Goal: Transaction & Acquisition: Purchase product/service

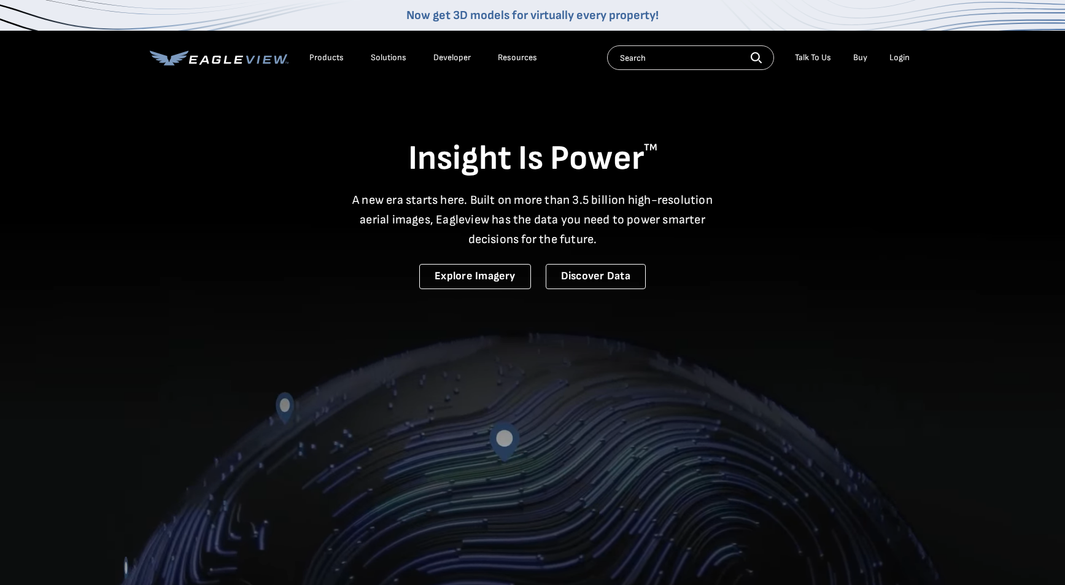
click at [899, 54] on div "Login" at bounding box center [900, 57] width 20 height 11
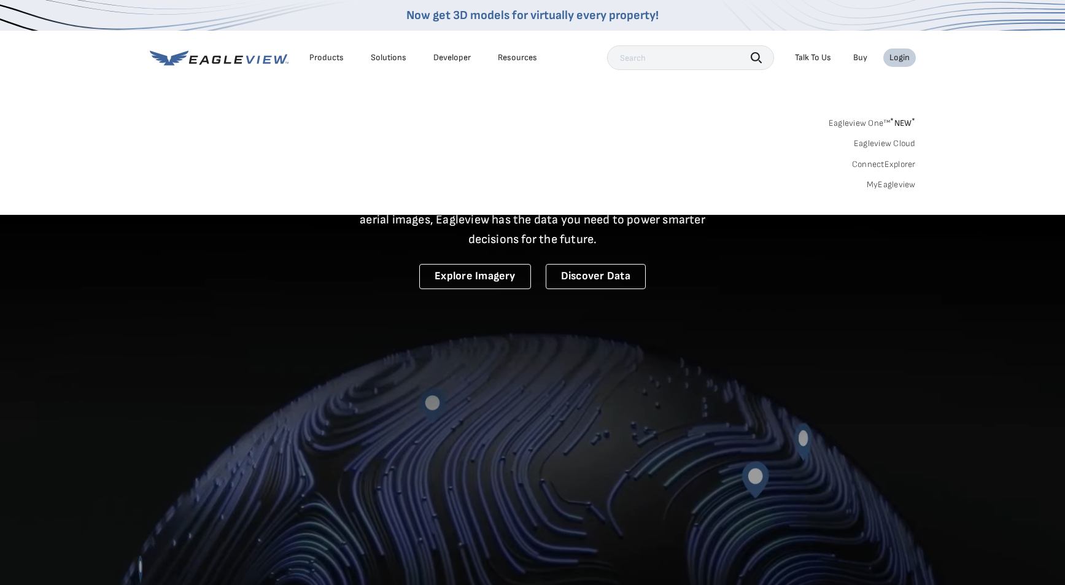
click at [900, 53] on div "Login" at bounding box center [900, 57] width 20 height 11
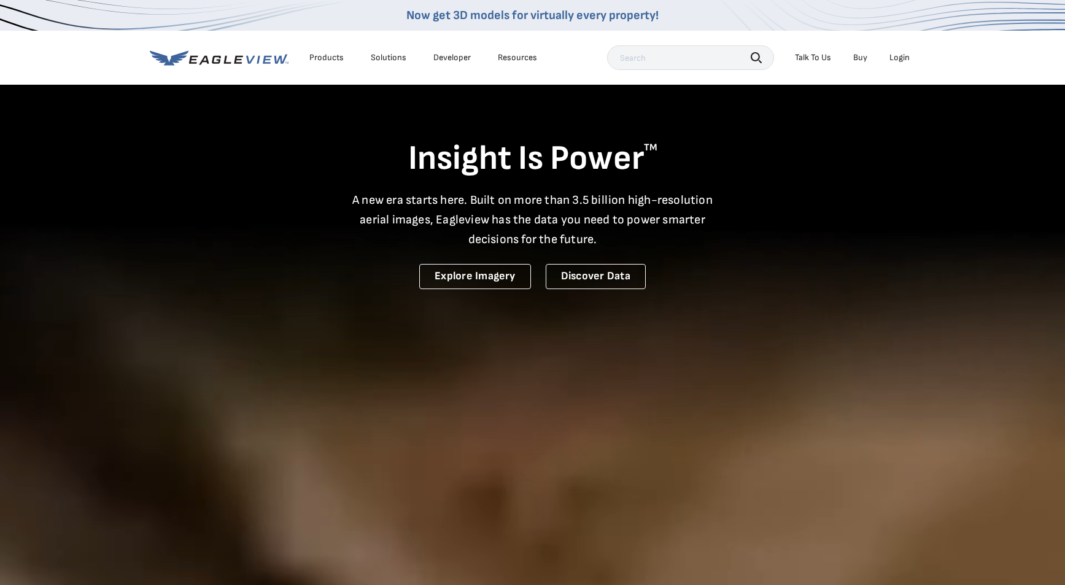
click at [900, 53] on div "Login" at bounding box center [900, 57] width 20 height 11
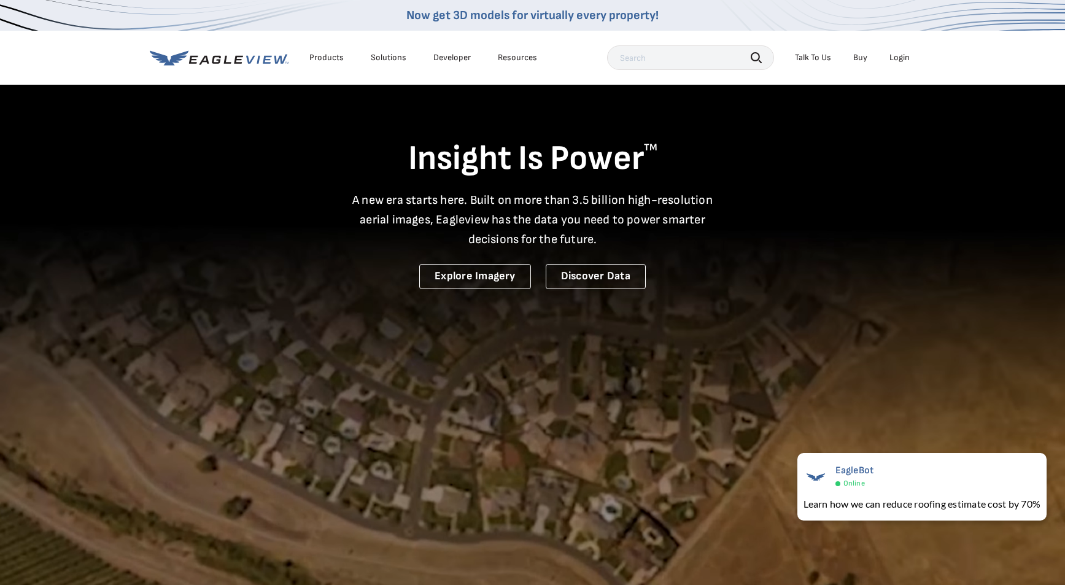
click at [334, 57] on div "Products" at bounding box center [326, 57] width 34 height 11
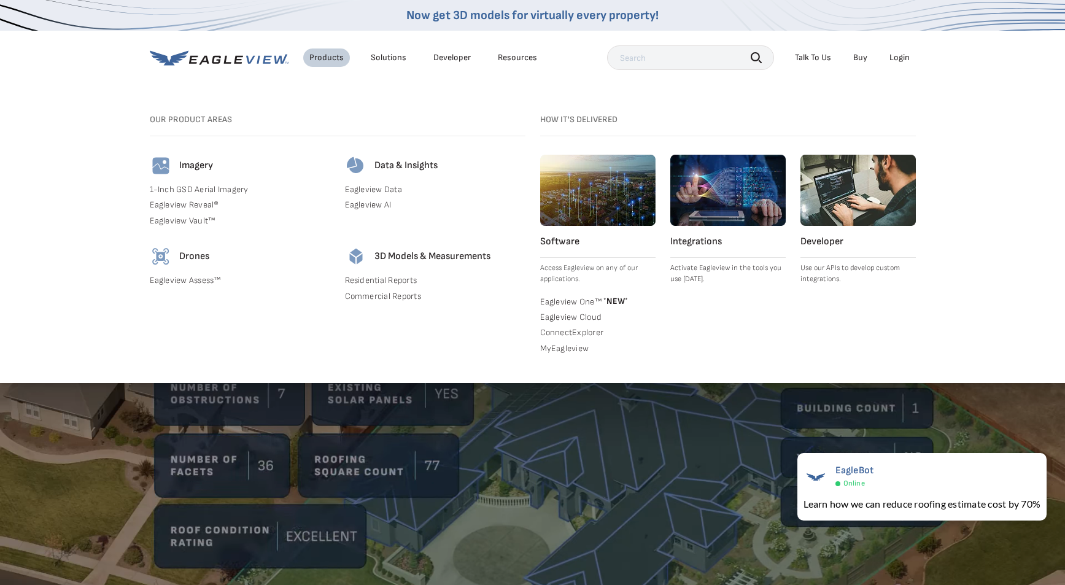
click at [891, 60] on div "Login" at bounding box center [900, 57] width 20 height 11
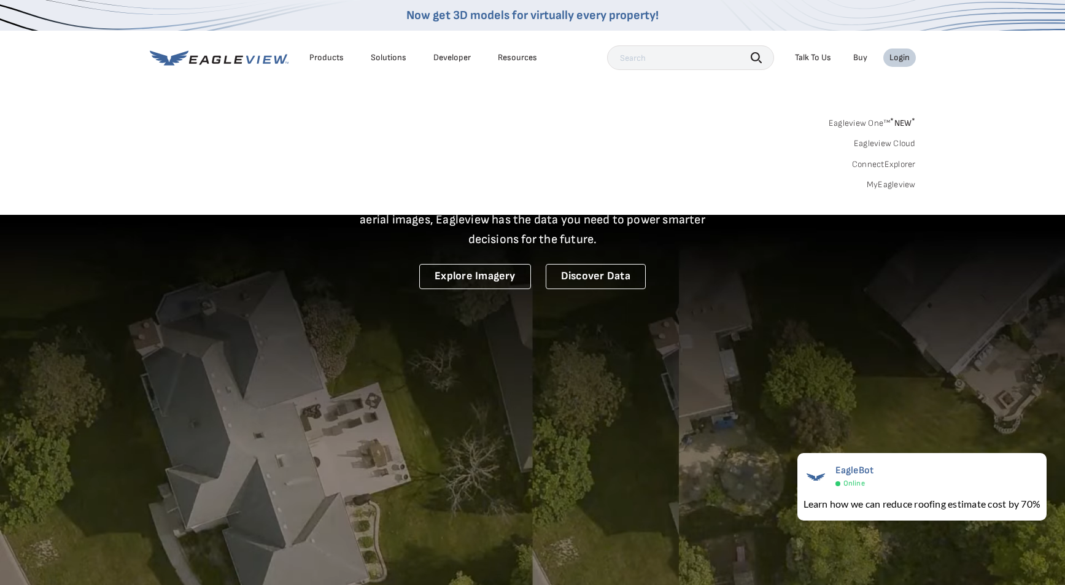
click at [856, 120] on link "Eagleview One™ * NEW *" at bounding box center [872, 121] width 87 height 14
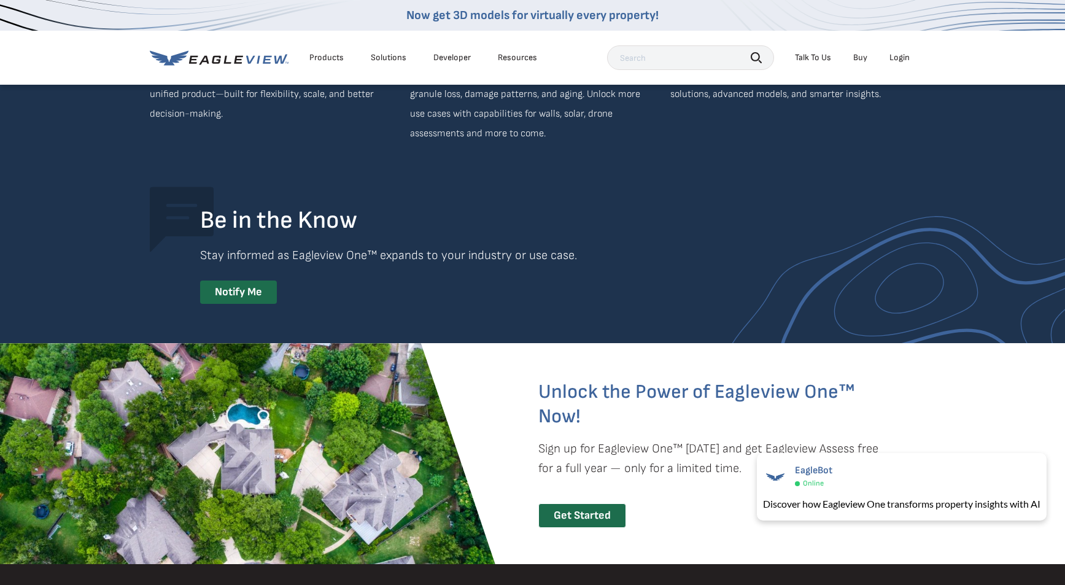
scroll to position [2210, 0]
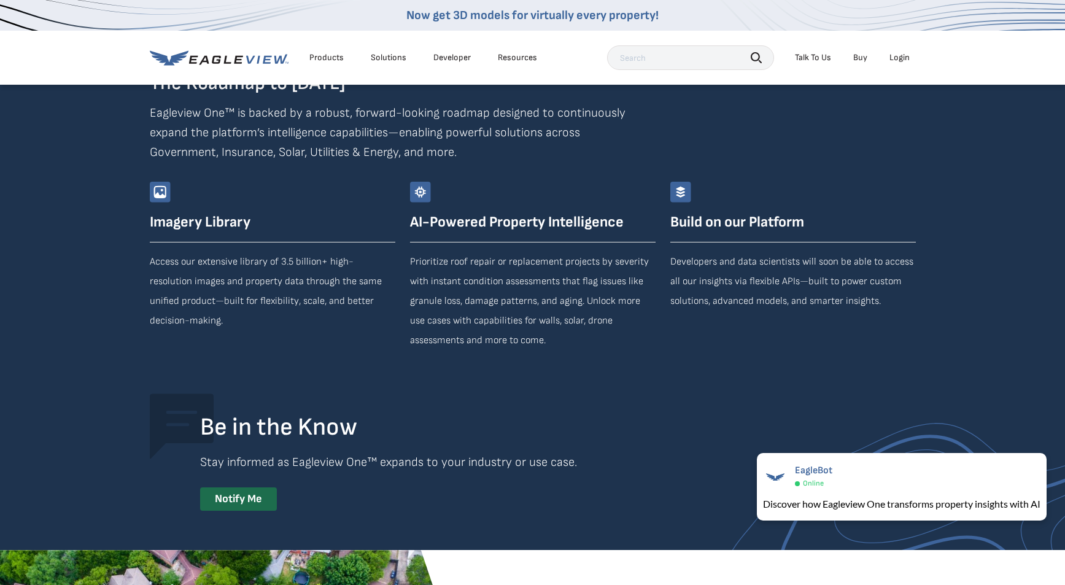
click at [901, 54] on div "Login" at bounding box center [900, 57] width 20 height 11
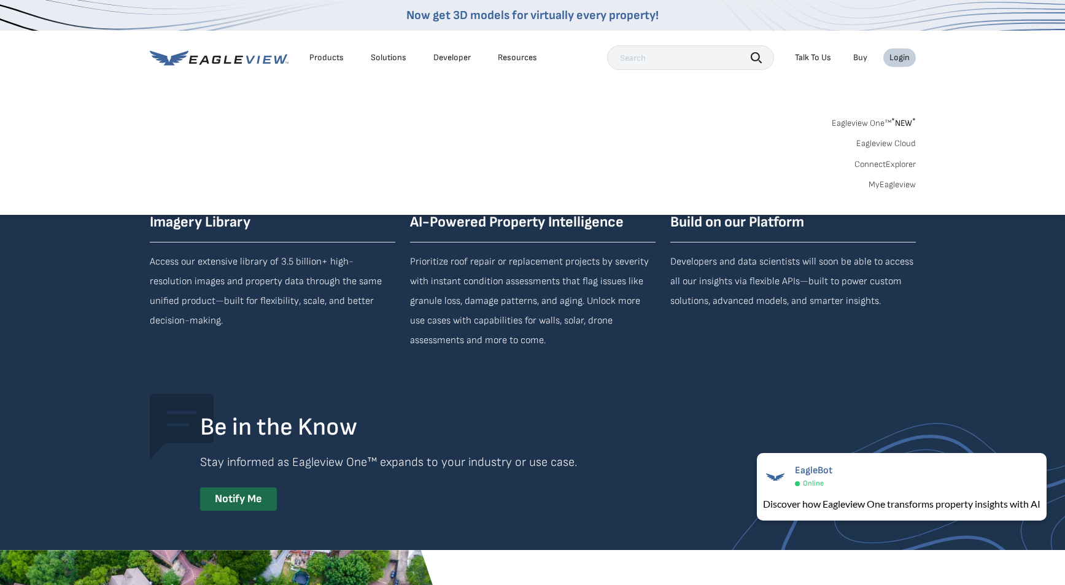
click at [890, 182] on link "MyEagleview" at bounding box center [892, 184] width 47 height 11
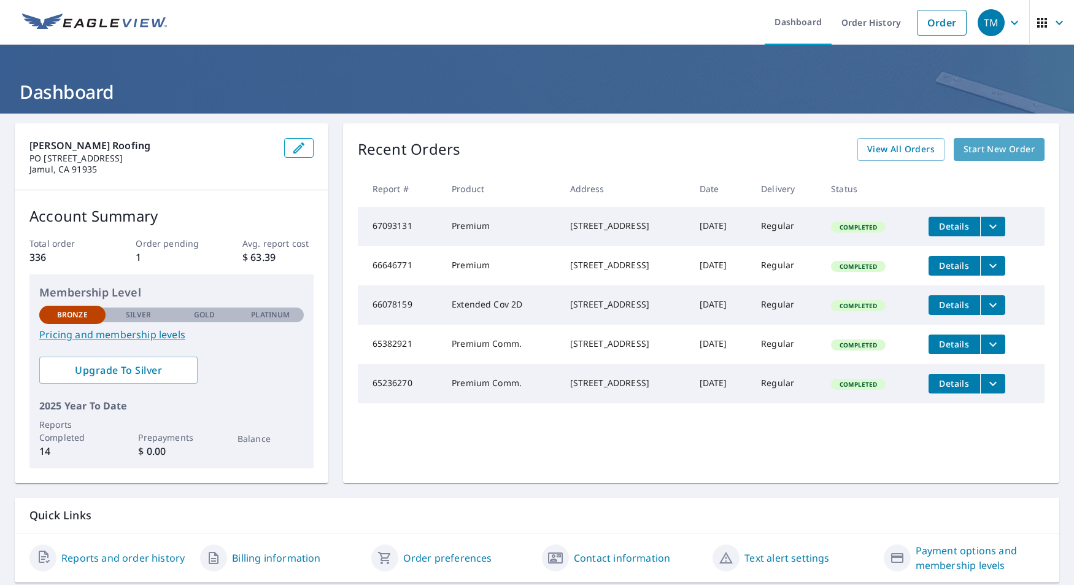
click at [976, 146] on span "Start New Order" at bounding box center [999, 149] width 71 height 15
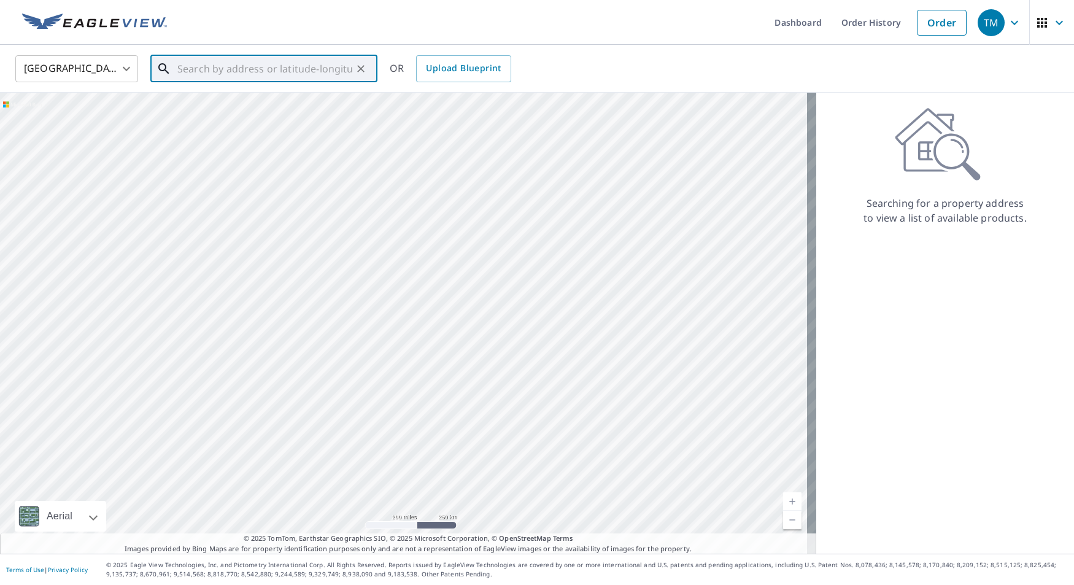
click at [191, 71] on input "text" at bounding box center [264, 69] width 175 height 34
click at [247, 103] on span "2061 Aldergrove Ave" at bounding box center [271, 104] width 193 height 15
type input "2061 Aldergrove Ave Escondido, CA 92029"
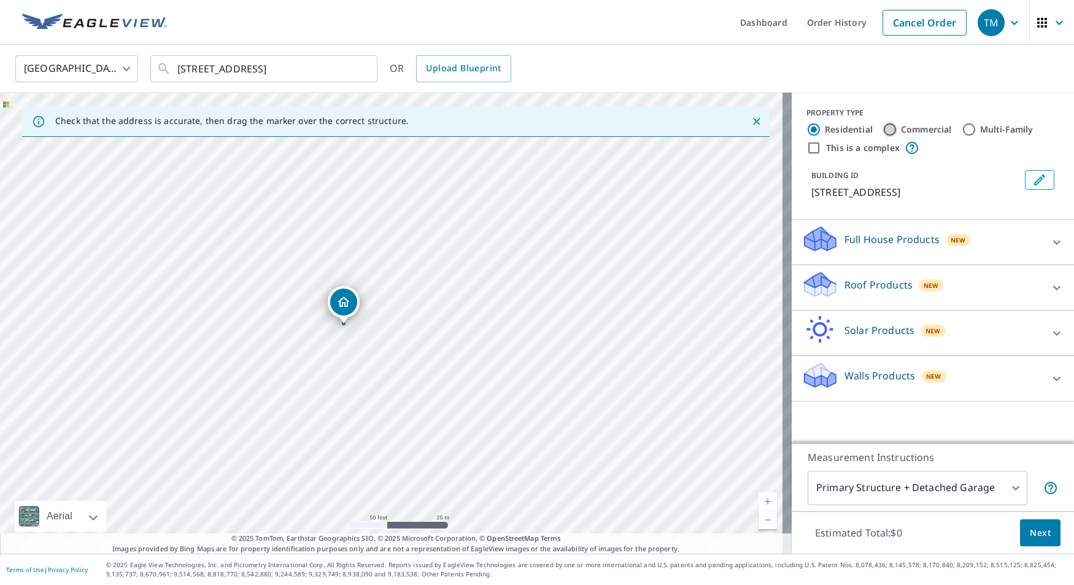
click at [885, 129] on input "Commercial" at bounding box center [890, 129] width 15 height 15
radio input "true"
type input "4"
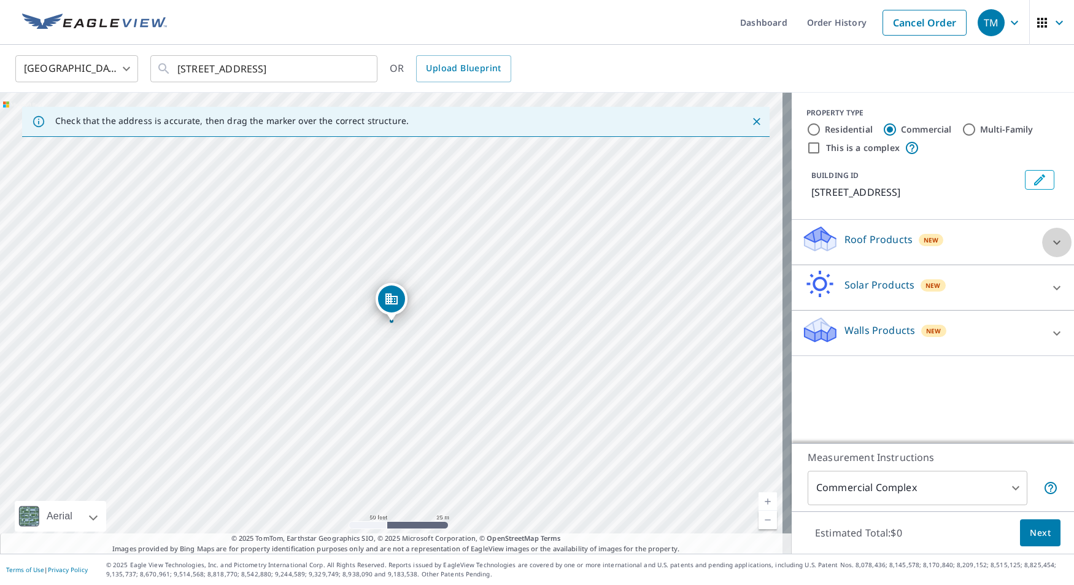
click at [1050, 240] on icon at bounding box center [1057, 242] width 15 height 15
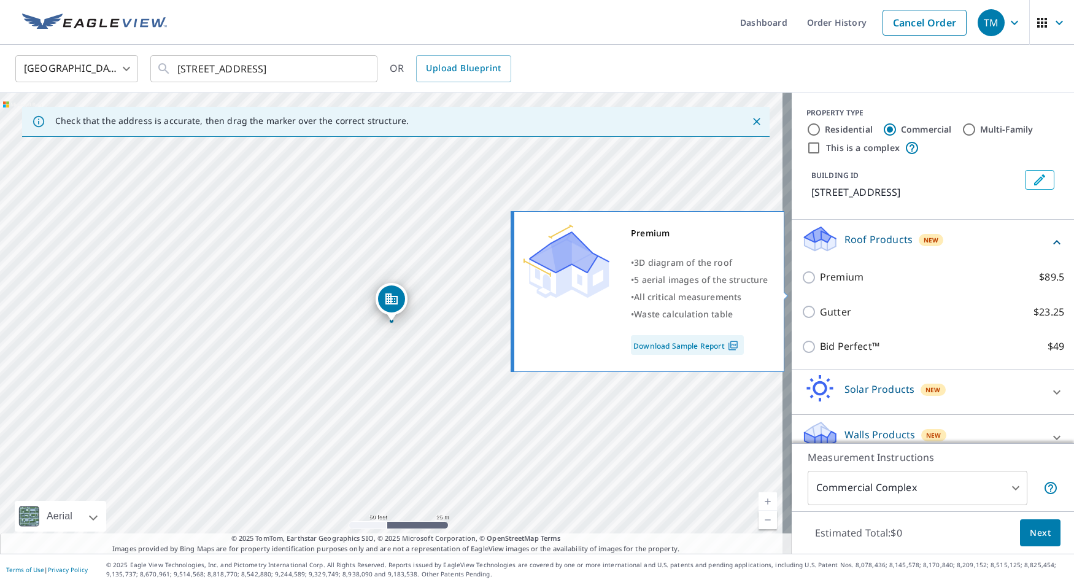
click at [827, 285] on p "Premium" at bounding box center [842, 276] width 44 height 15
click at [820, 285] on input "Premium $89.5" at bounding box center [811, 277] width 18 height 15
checkbox input "true"
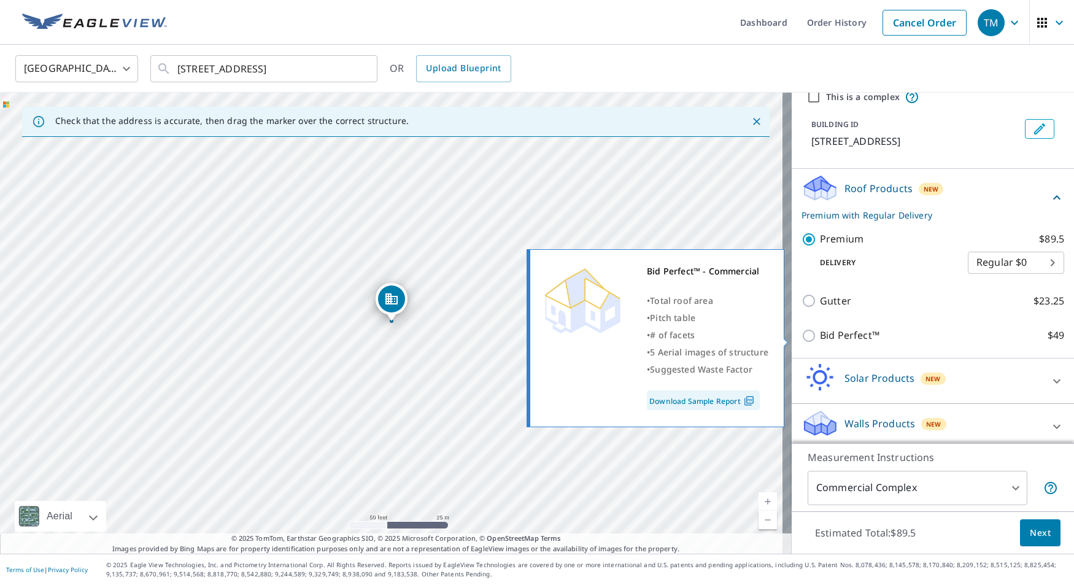
scroll to position [72, 0]
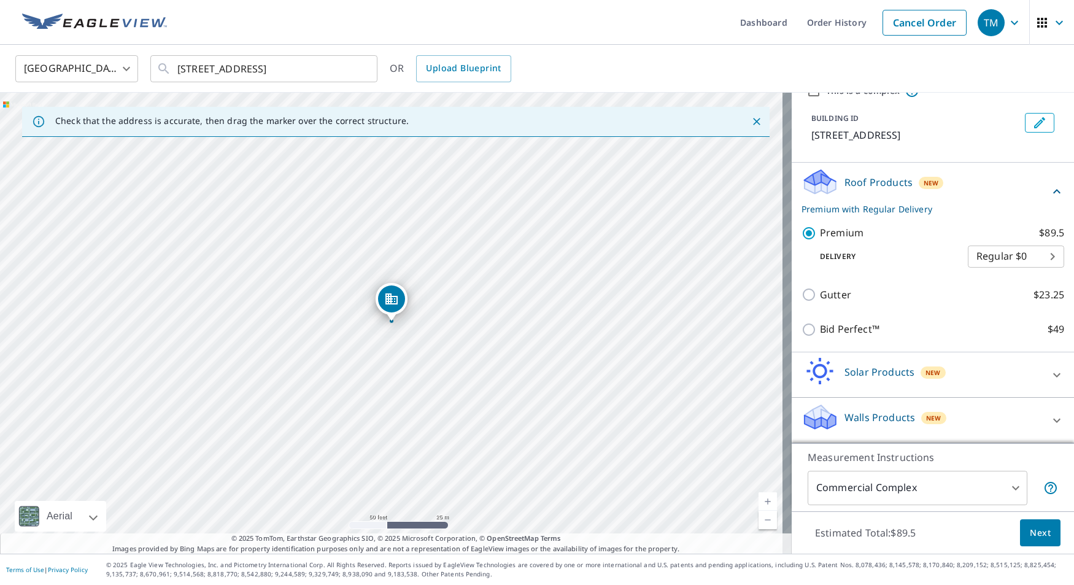
click at [1034, 533] on span "Next" at bounding box center [1040, 532] width 21 height 15
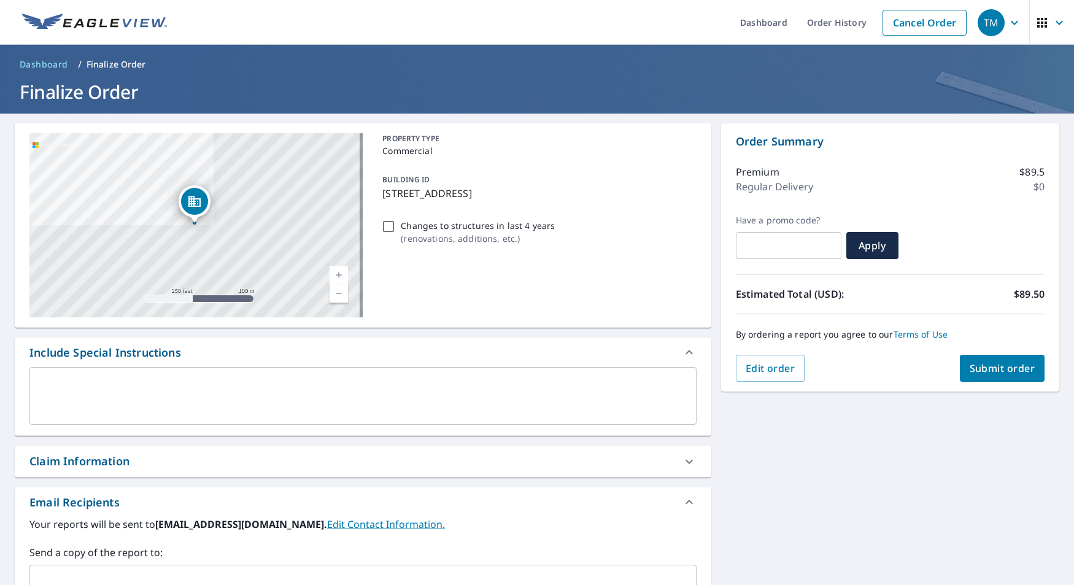
click at [992, 373] on span "Submit order" at bounding box center [1003, 369] width 66 height 14
